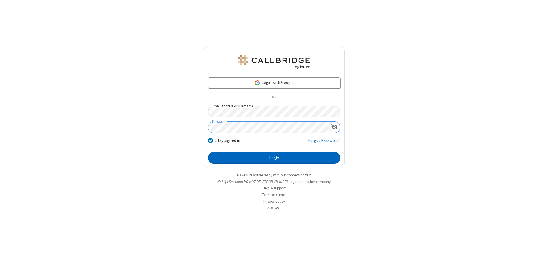
click at [274, 158] on button "Login" at bounding box center [274, 157] width 132 height 11
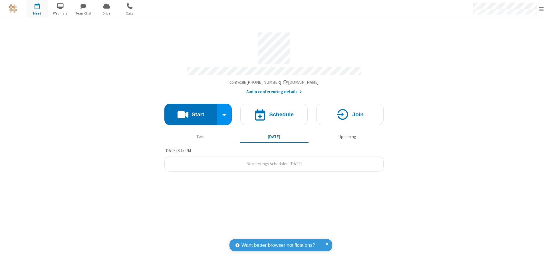
click at [191, 112] on button "Start" at bounding box center [190, 114] width 53 height 21
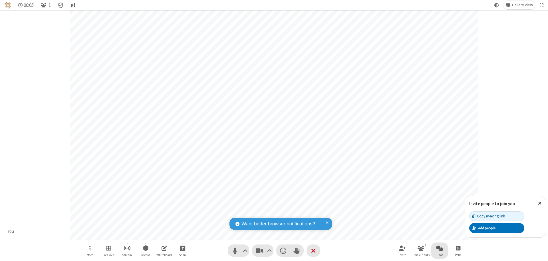
click at [439, 248] on span "Open chat" at bounding box center [439, 248] width 7 height 7
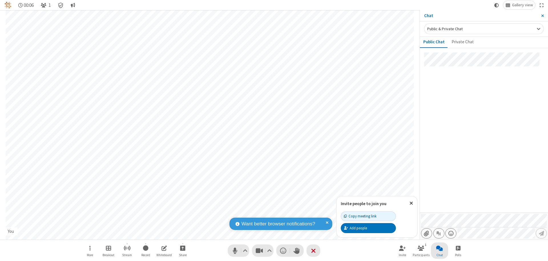
type input "C:\fakepath\doc_test.docx"
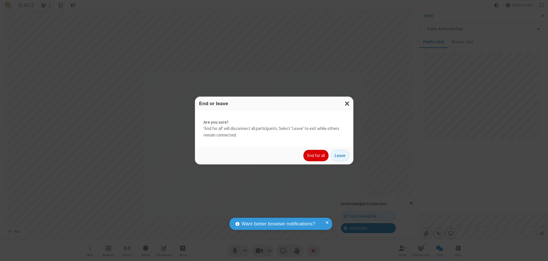
click at [316, 156] on button "End for all" at bounding box center [315, 155] width 25 height 11
